Goal: Information Seeking & Learning: Learn about a topic

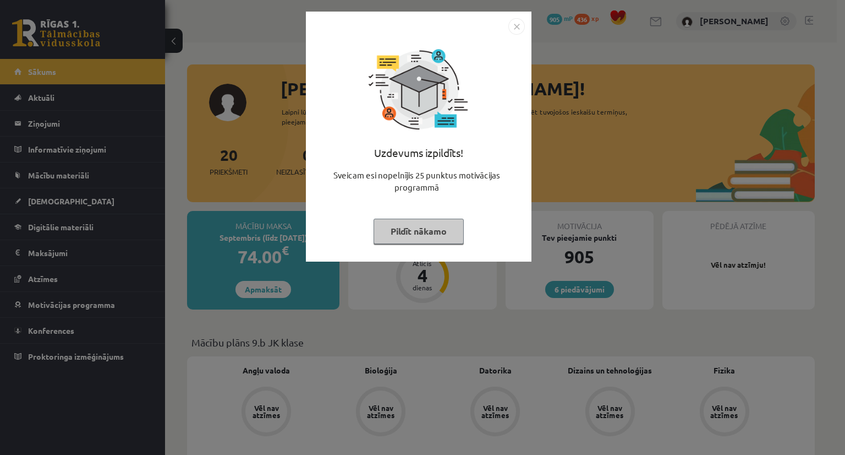
click at [448, 225] on button "Pildīt nākamo" at bounding box center [419, 231] width 90 height 25
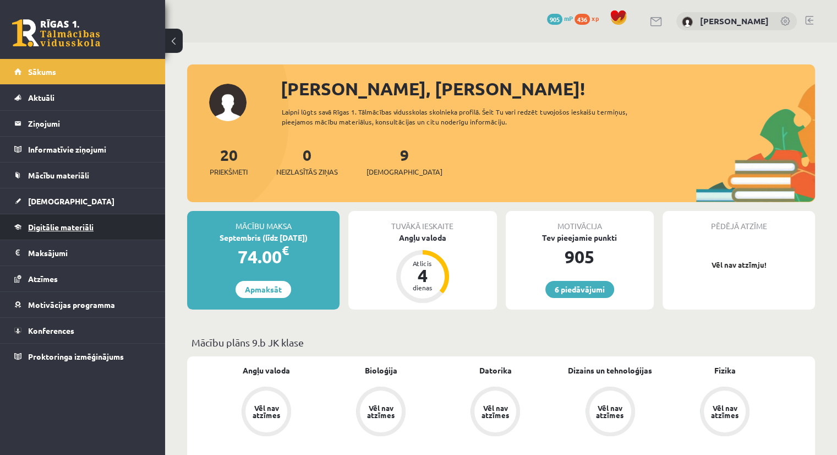
click at [75, 228] on span "Digitālie materiāli" at bounding box center [60, 227] width 65 height 10
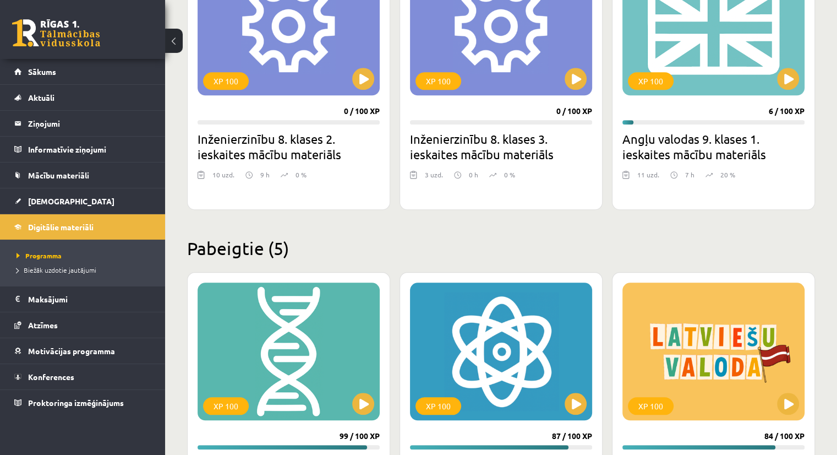
scroll to position [1065, 0]
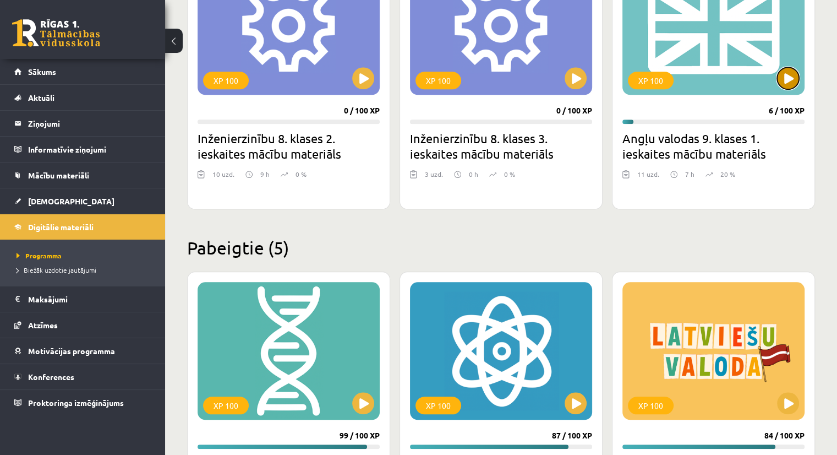
click at [793, 82] on button at bounding box center [788, 78] width 22 height 22
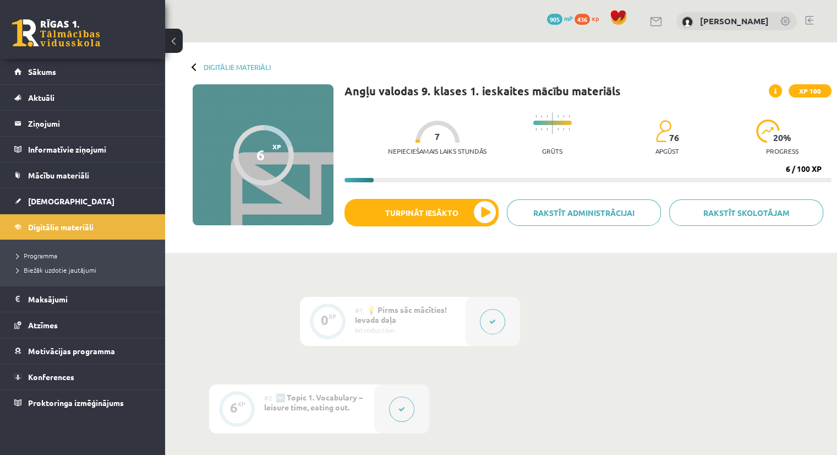
click at [659, 77] on div "Digitālie materiāli 6 XP XP 100 6 / 100 XP Angļu valodas 9. klases 1. ieskaites…" at bounding box center [501, 147] width 672 height 210
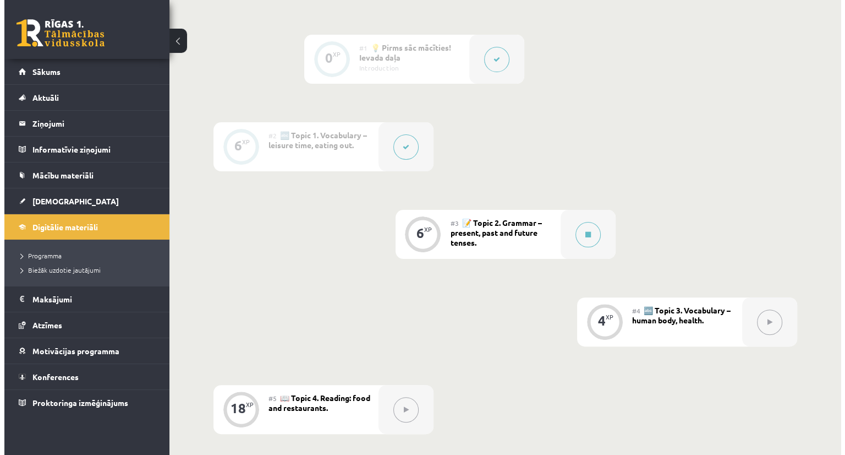
scroll to position [262, 0]
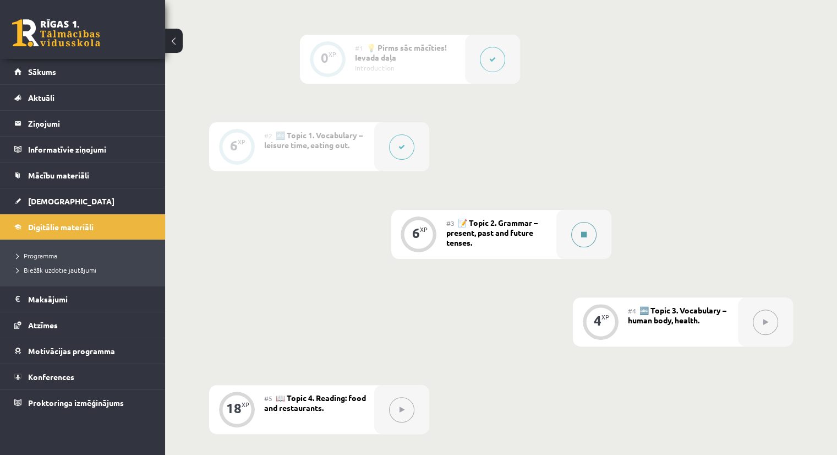
click at [577, 237] on button at bounding box center [583, 234] width 25 height 25
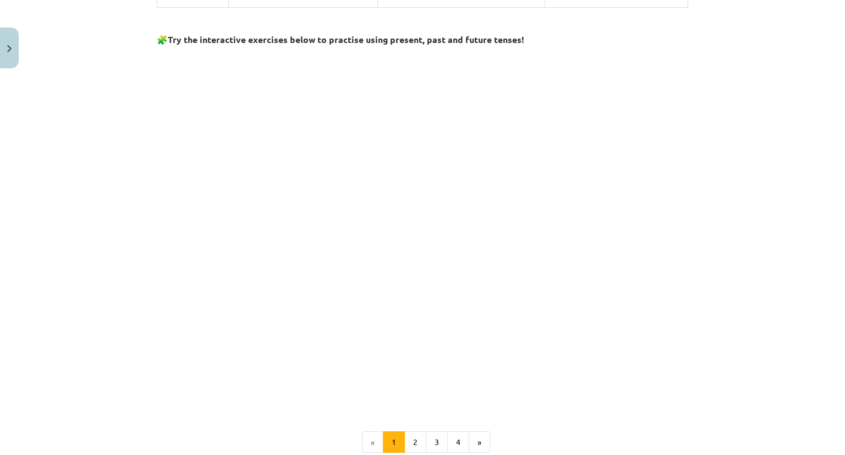
scroll to position [1050, 0]
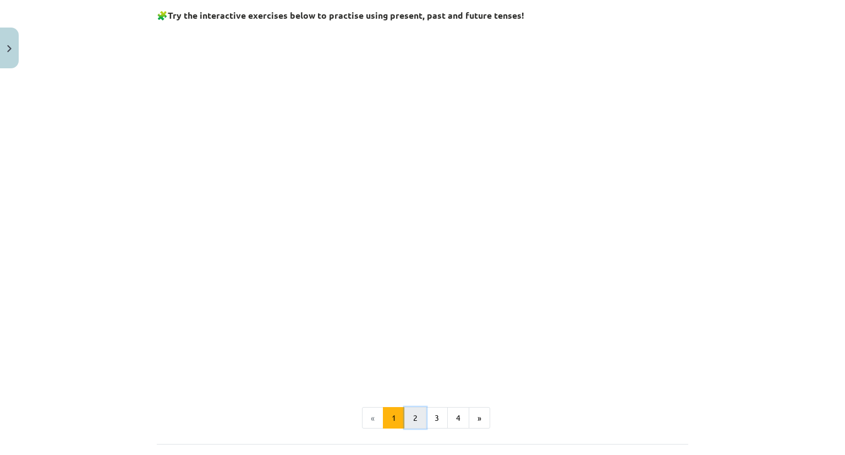
click at [418, 421] on button "2" at bounding box center [416, 418] width 22 height 22
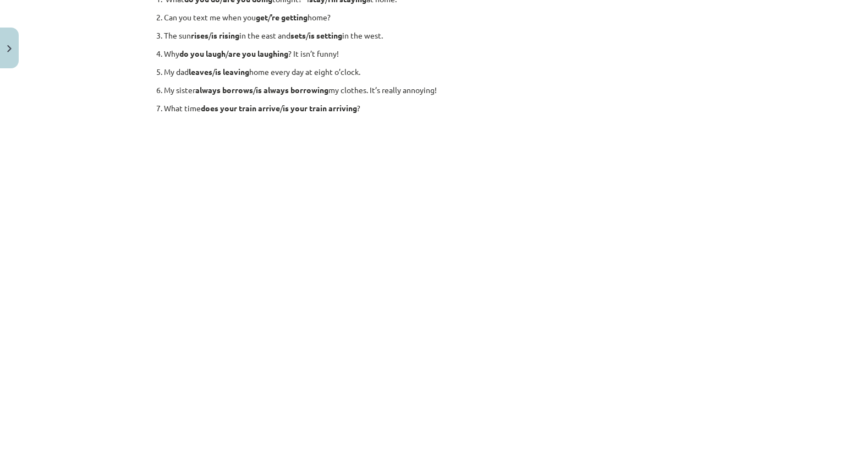
scroll to position [132, 0]
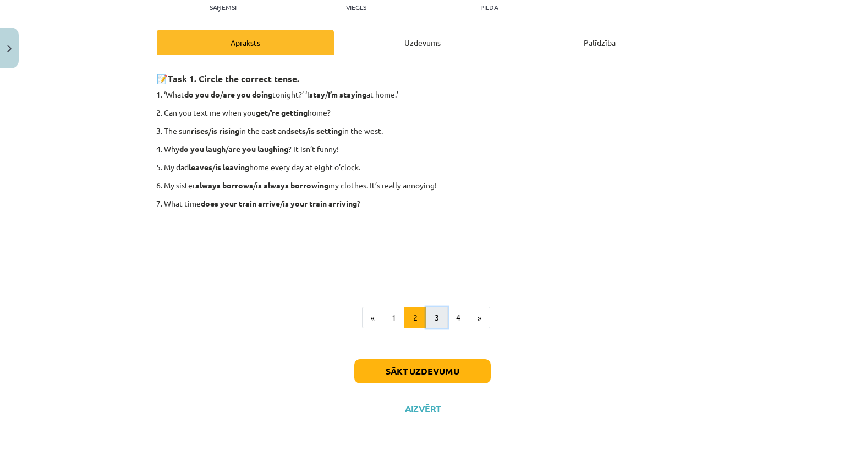
click at [434, 321] on button "3" at bounding box center [437, 318] width 22 height 22
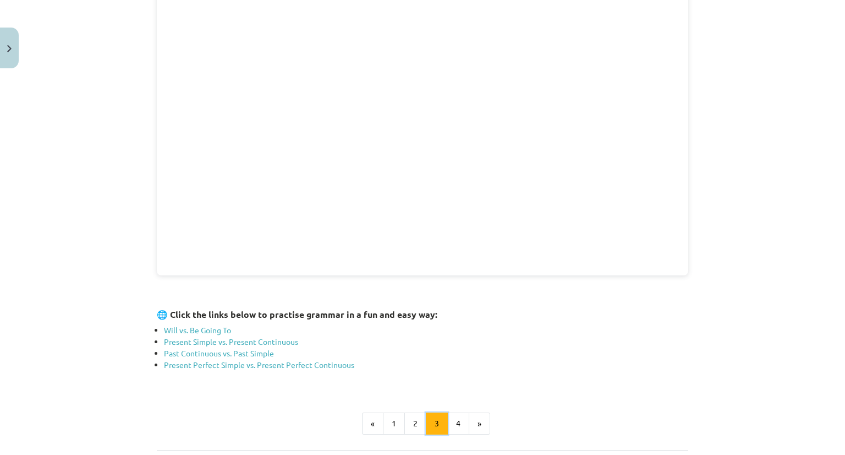
scroll to position [317, 0]
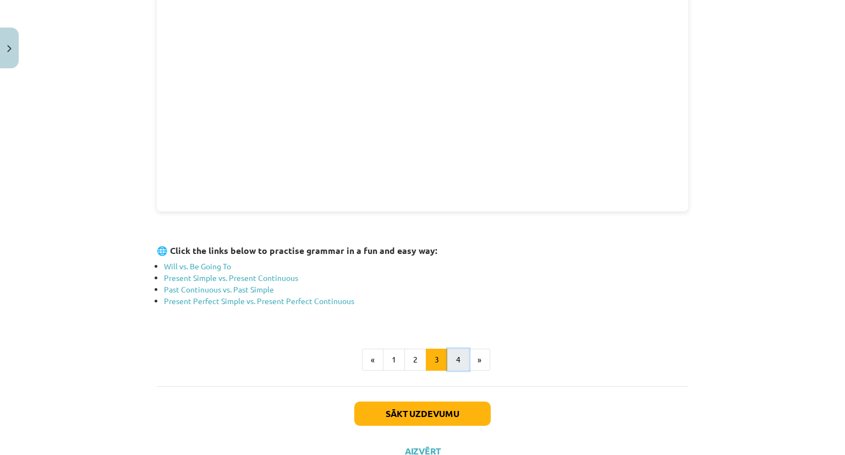
click at [457, 358] on button "4" at bounding box center [458, 359] width 22 height 22
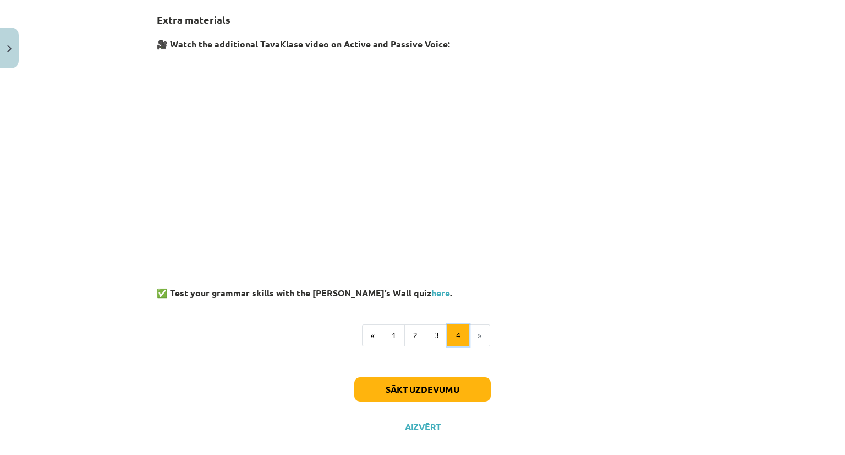
scroll to position [196, 0]
click at [390, 334] on button "1" at bounding box center [394, 336] width 22 height 22
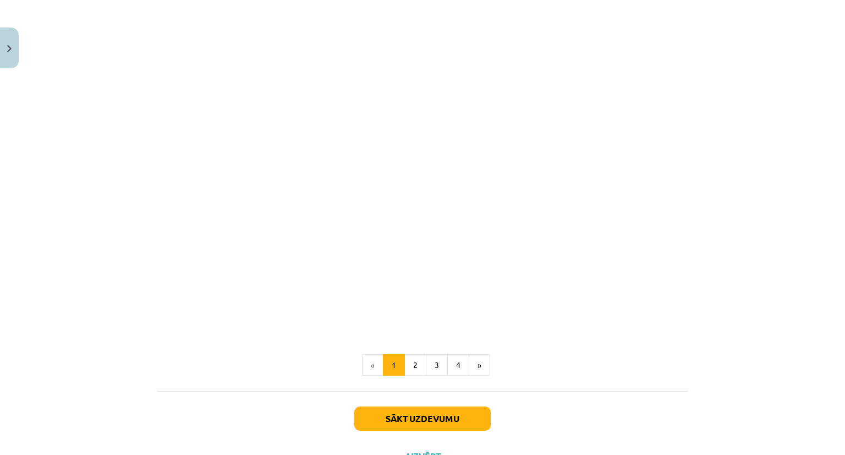
scroll to position [1148, 0]
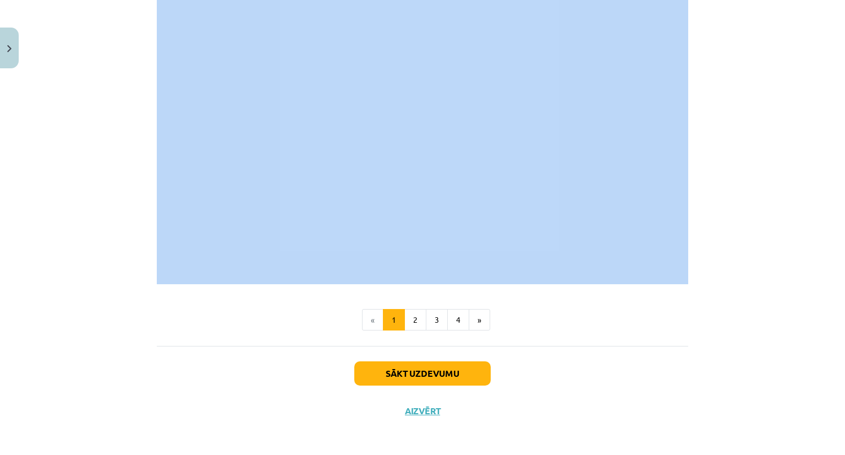
drag, startPoint x: 150, startPoint y: 27, endPoint x: 684, endPoint y: 106, distance: 540.3
click at [691, 3] on div "Mācību tēma: Angļu valodas 9. klases 1. ieskaites mācību materiāls #3 📝 Topic 2…" at bounding box center [422, 227] width 845 height 455
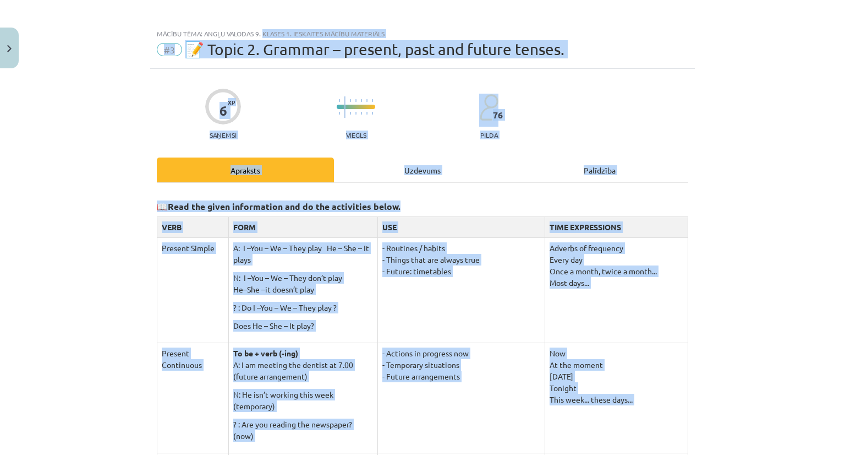
scroll to position [0, 0]
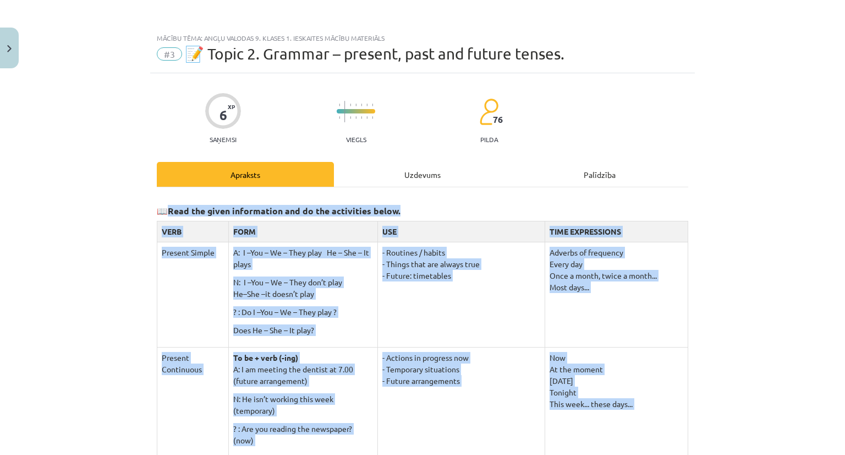
drag, startPoint x: 259, startPoint y: 299, endPoint x: 161, endPoint y: 203, distance: 137.4
copy div "📖 Read the given information and do the activities below. VERB FORM USE TIME EX…"
